Goal: Find specific page/section: Find specific page/section

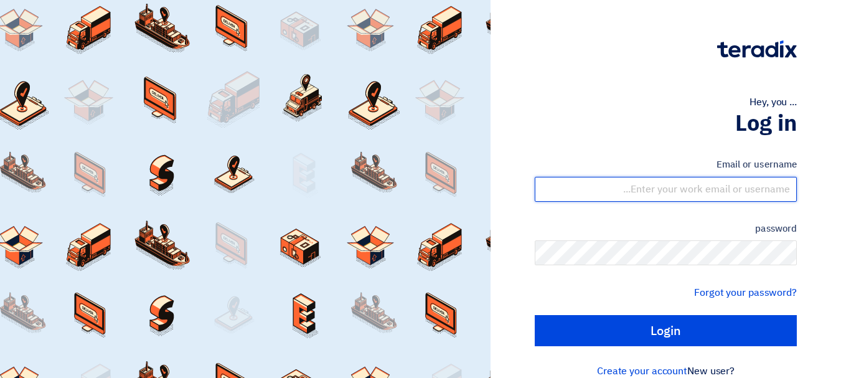
click at [613, 184] on input "text" at bounding box center [666, 189] width 262 height 25
type input "yasir@nabatat.com.sa"
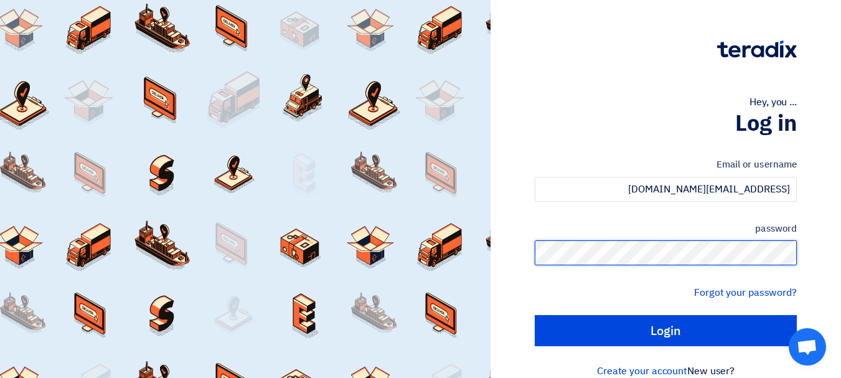
click at [535, 315] on input "Login" at bounding box center [666, 330] width 262 height 31
type input "Sign in"
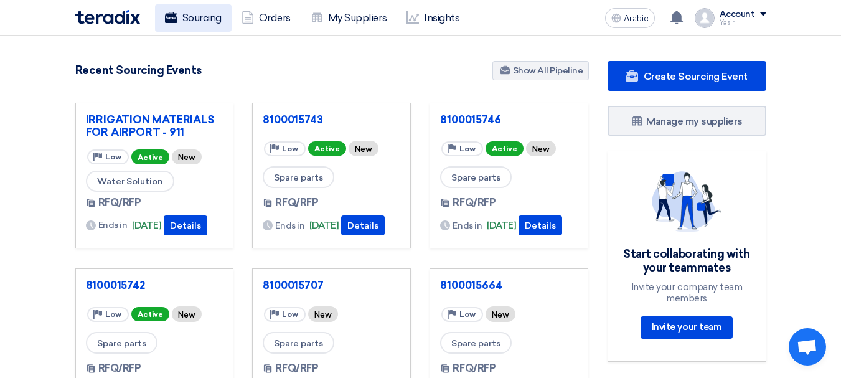
click at [216, 17] on font "Sourcing" at bounding box center [201, 18] width 39 height 12
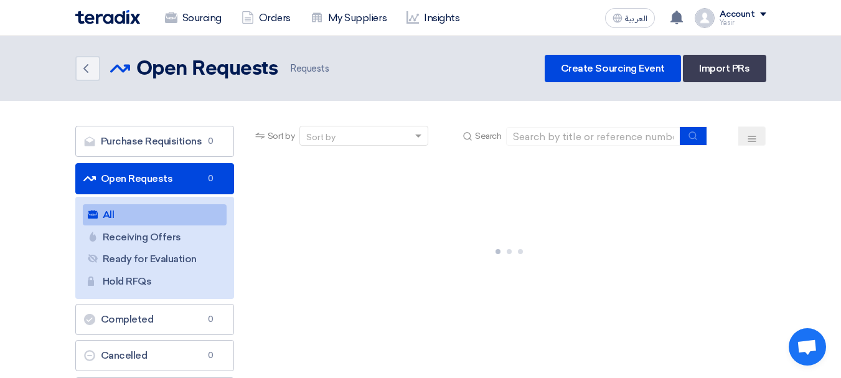
click at [126, 177] on link "Open Requests Open Requests 0" at bounding box center [154, 178] width 159 height 31
click at [126, 177] on font "Open Requests" at bounding box center [137, 179] width 72 height 12
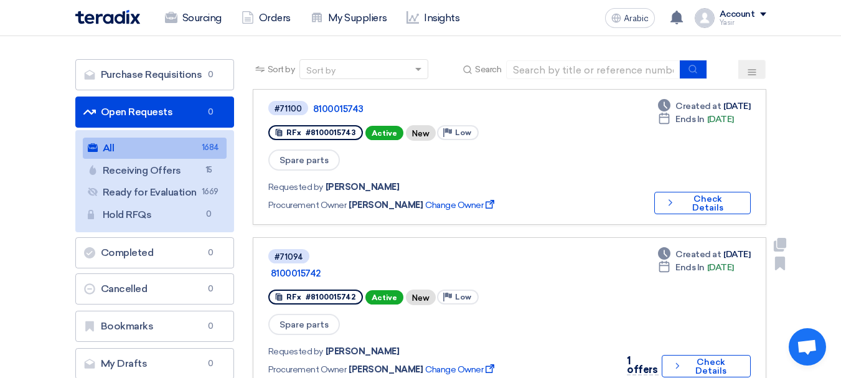
scroll to position [187, 0]
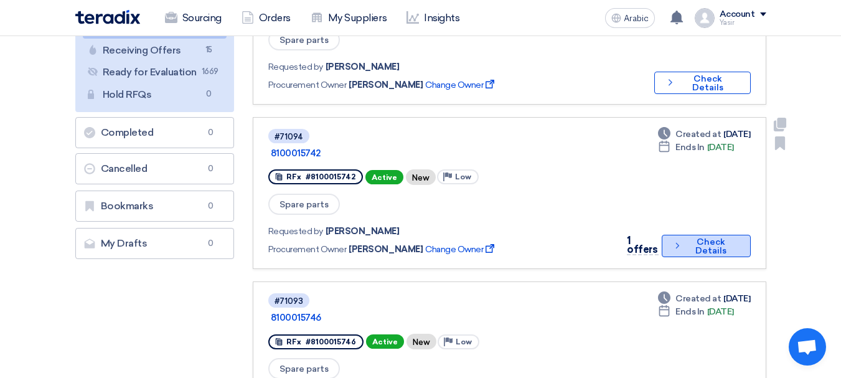
click at [685, 238] on font "Check Details" at bounding box center [711, 246] width 52 height 17
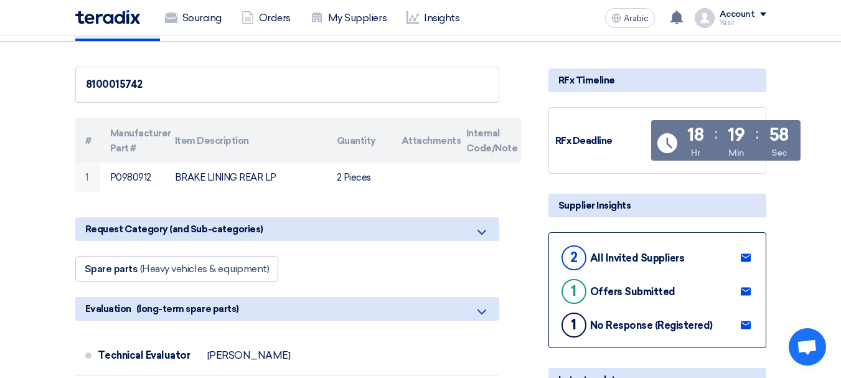
scroll to position [0, 0]
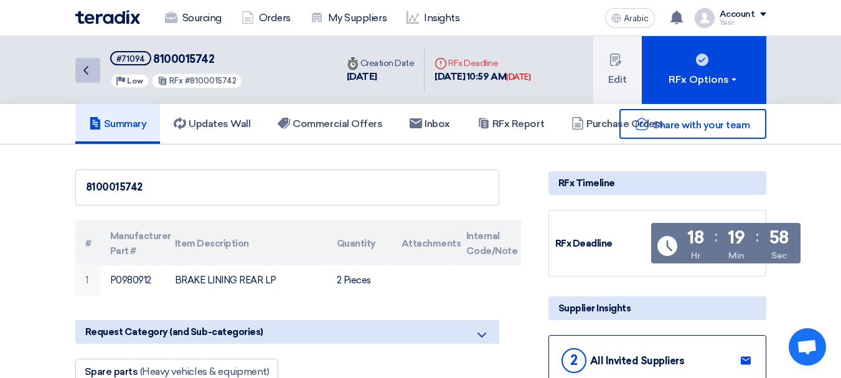
click at [92, 70] on icon "Back" at bounding box center [85, 70] width 15 height 15
